Goal: Task Accomplishment & Management: Complete application form

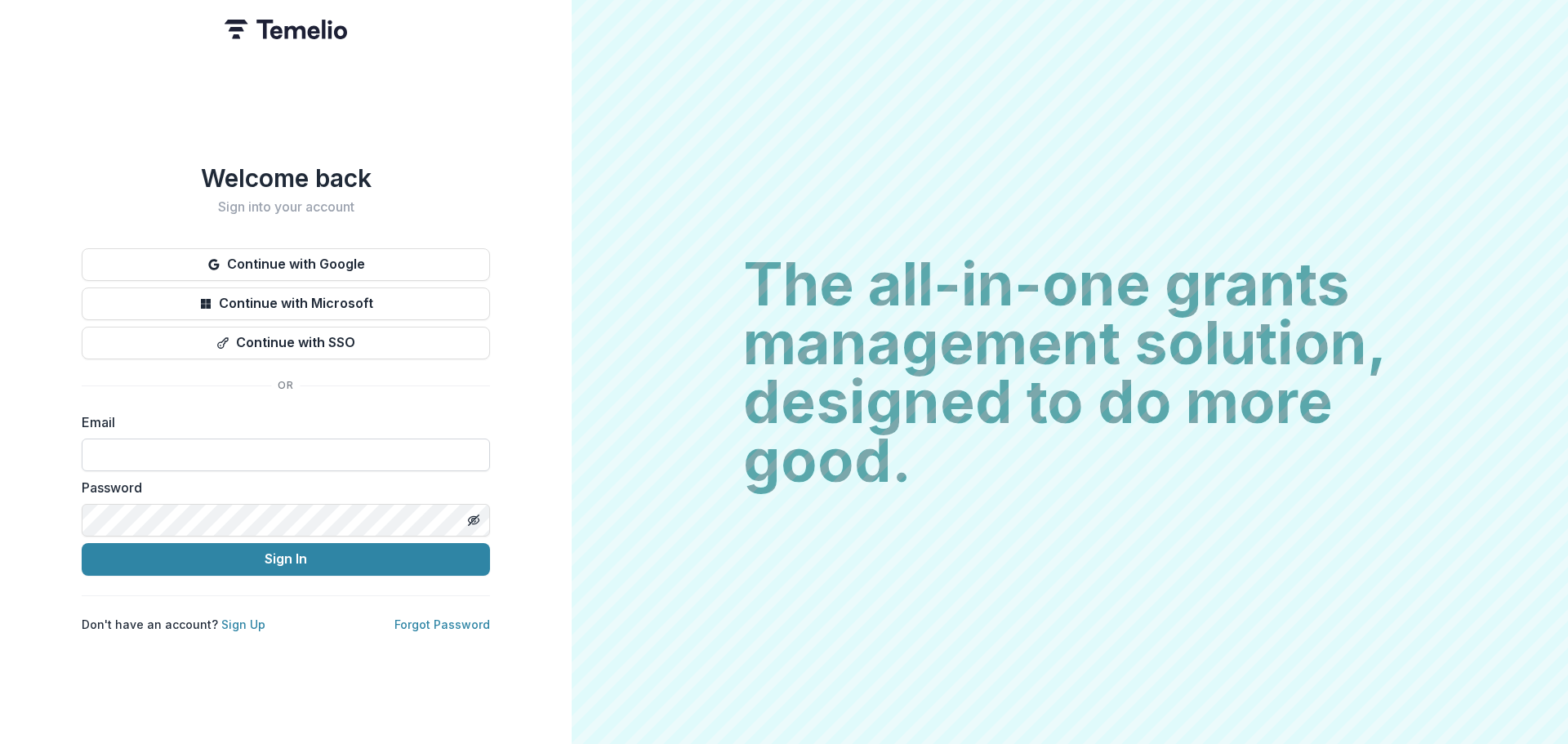
click at [278, 449] on input at bounding box center [286, 455] width 408 height 33
type input "**********"
click at [82, 543] on button "Sign In" at bounding box center [286, 559] width 408 height 33
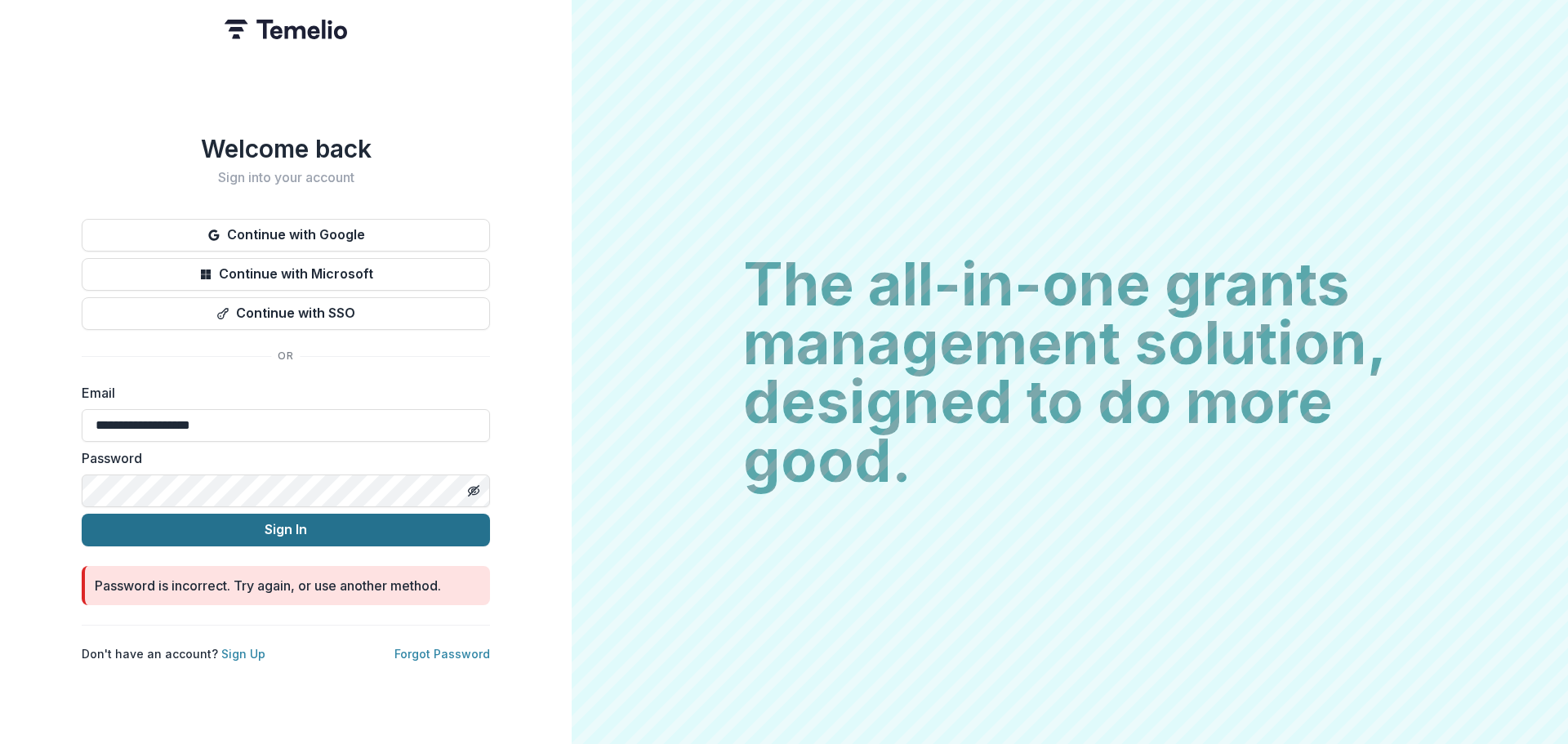
click at [249, 524] on button "Sign In" at bounding box center [286, 530] width 408 height 33
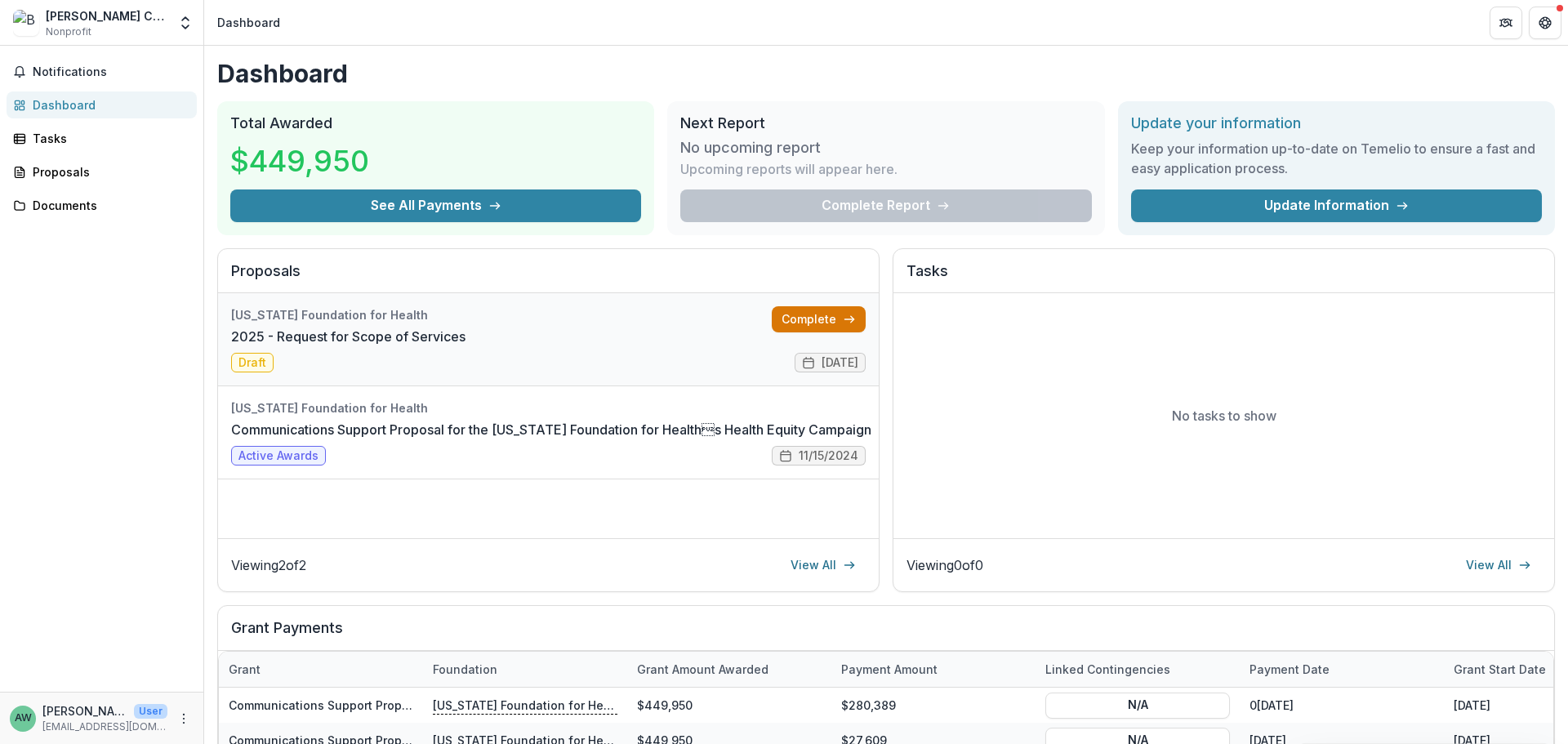
click at [804, 324] on link "Complete" at bounding box center [819, 320] width 94 height 26
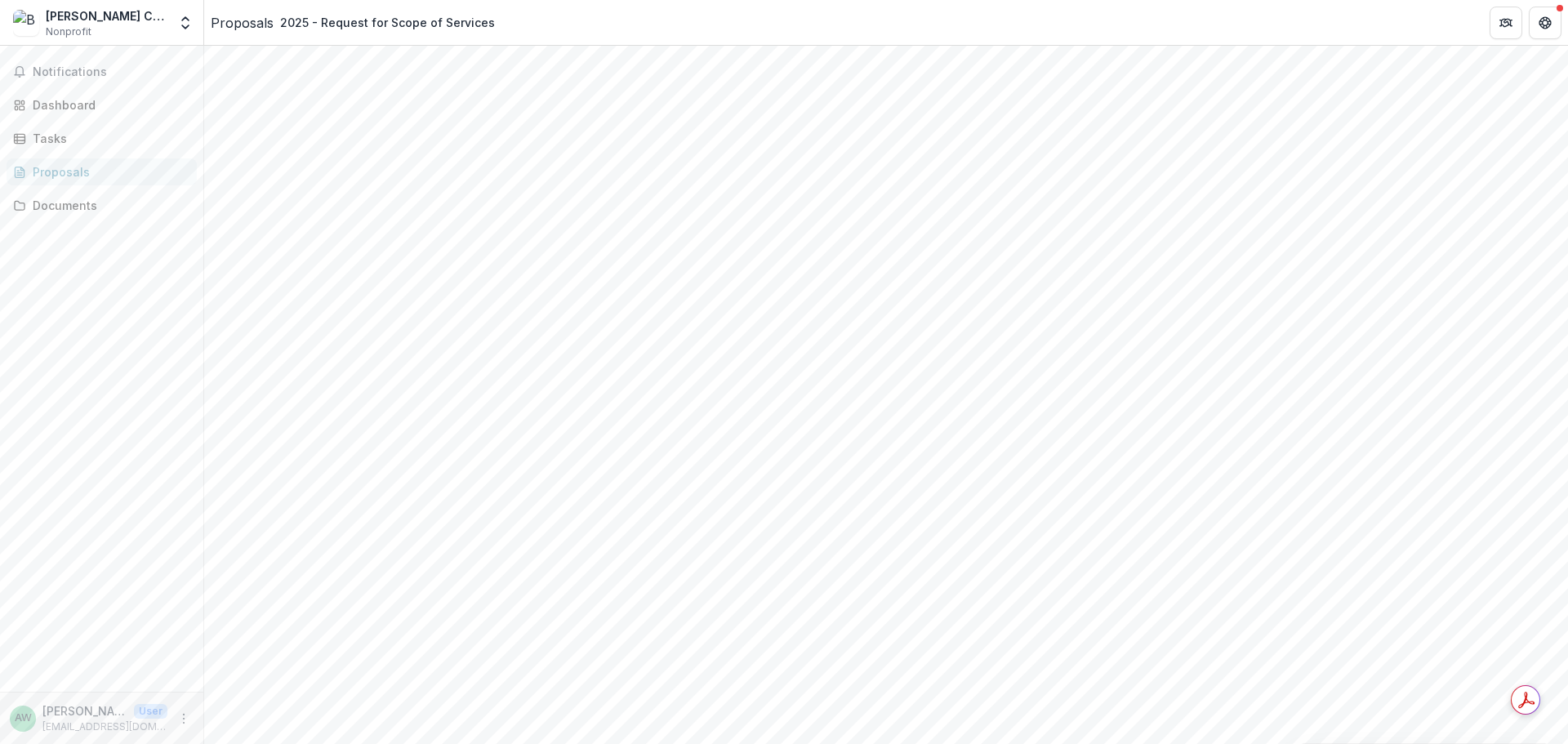
scroll to position [3107, 0]
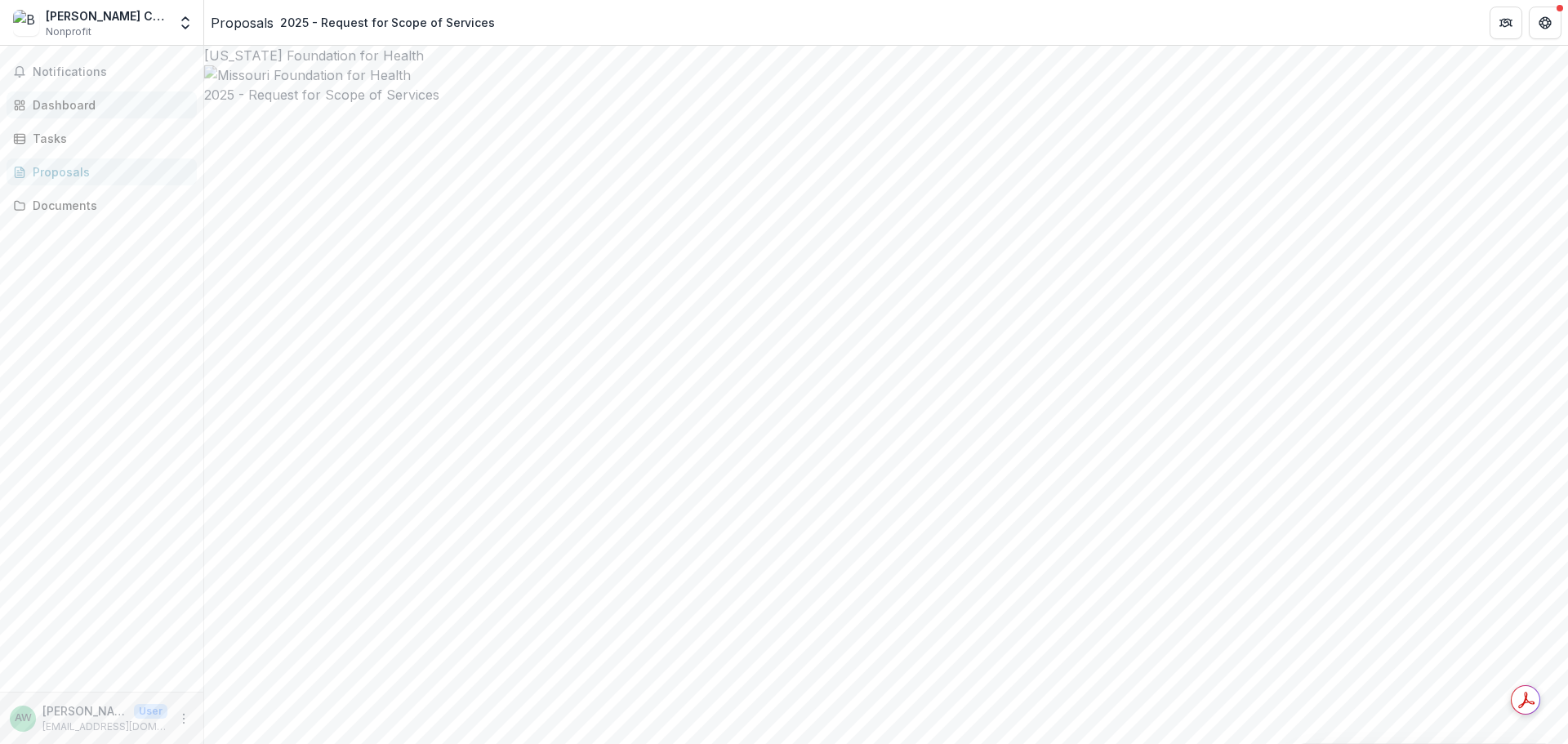
click at [84, 102] on div "Dashboard" at bounding box center [108, 105] width 151 height 17
